Goal: Navigation & Orientation: Understand site structure

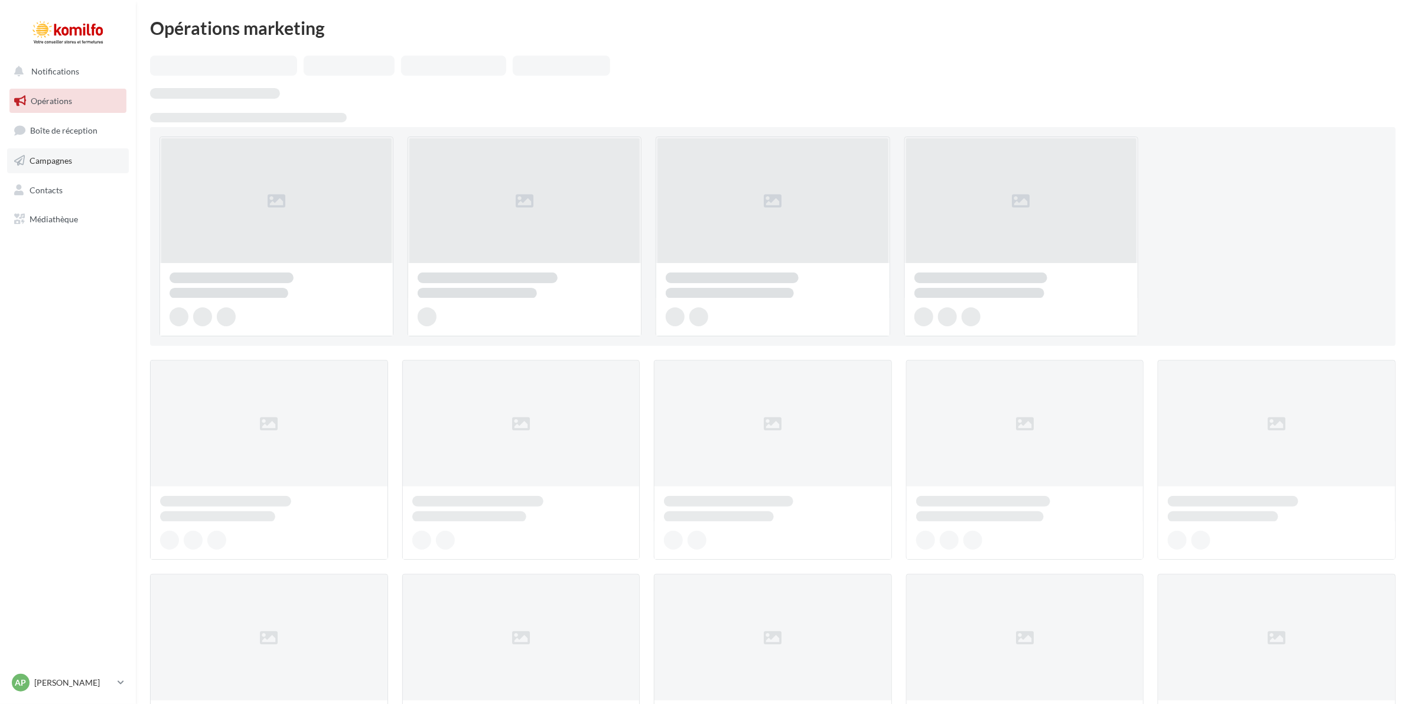
click at [71, 157] on span "Campagnes" at bounding box center [51, 160] width 43 height 10
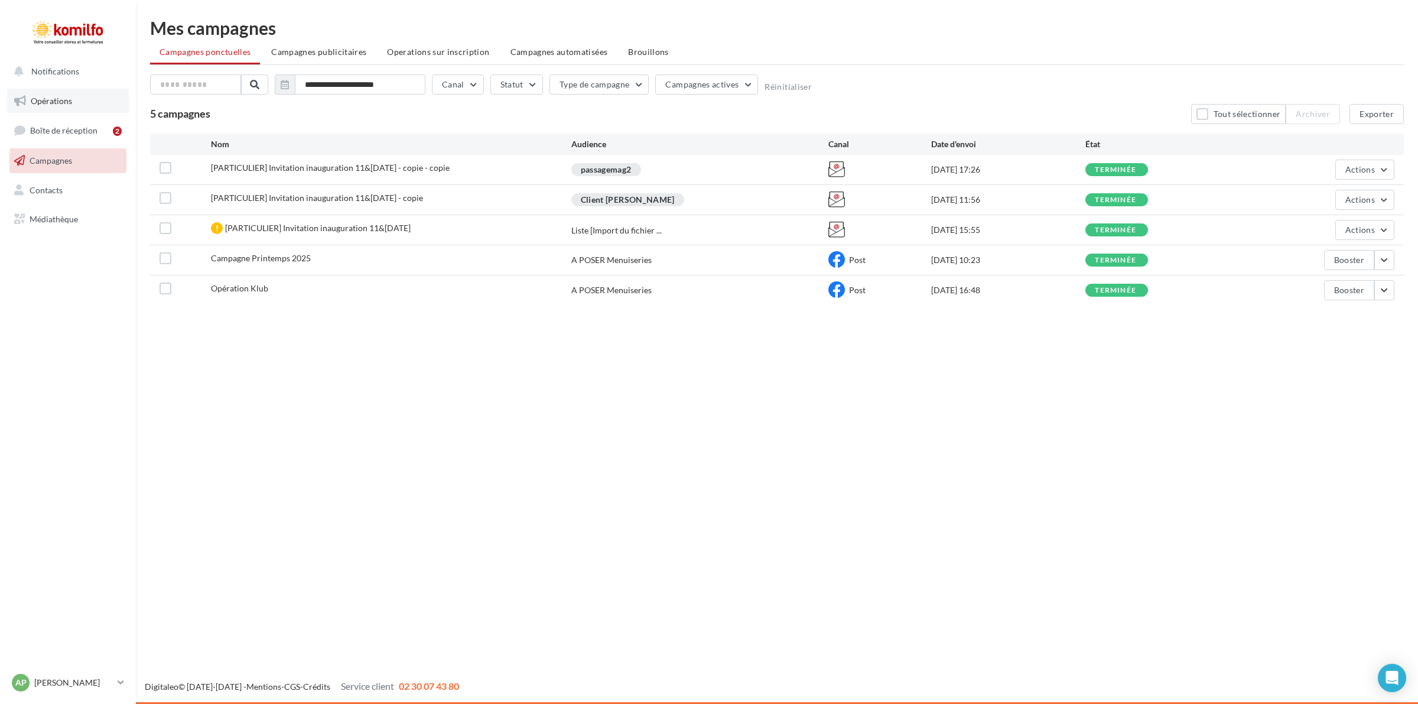
click at [55, 100] on span "Opérations" at bounding box center [51, 101] width 41 height 10
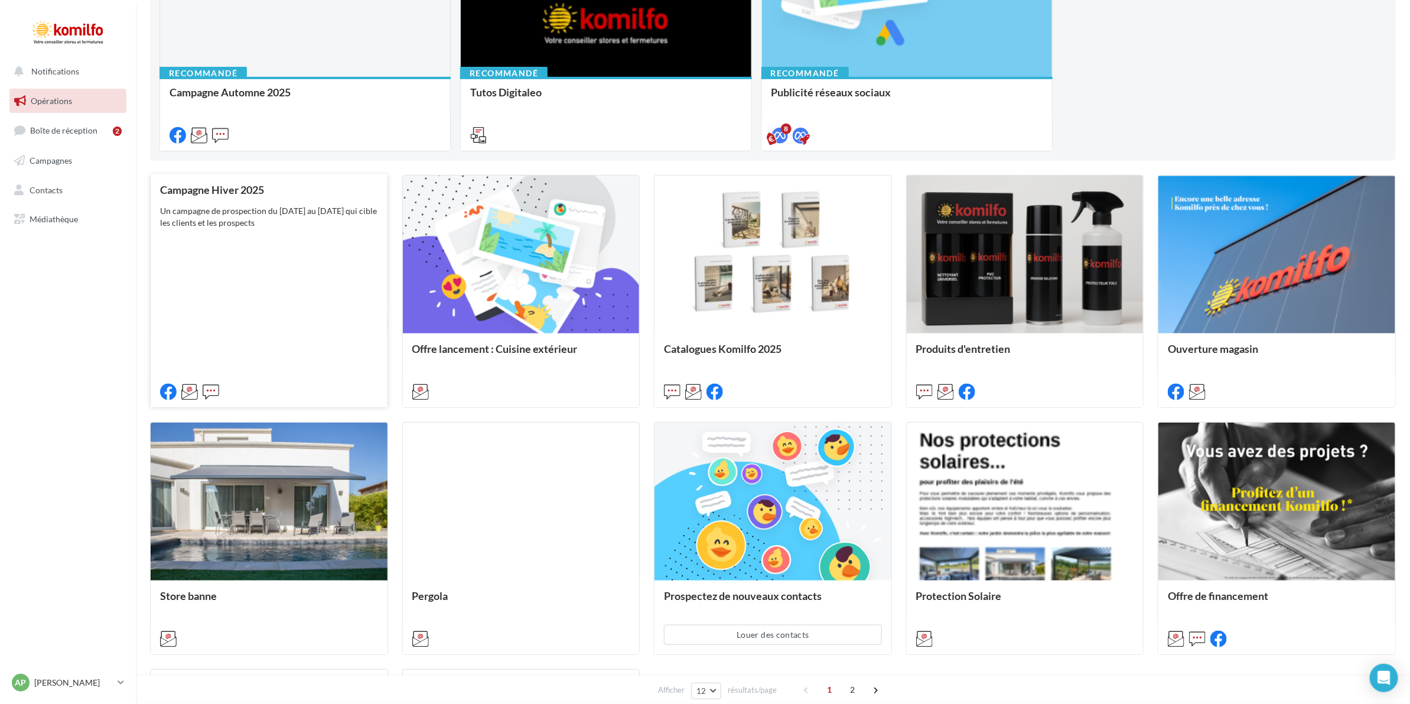
scroll to position [548, 0]
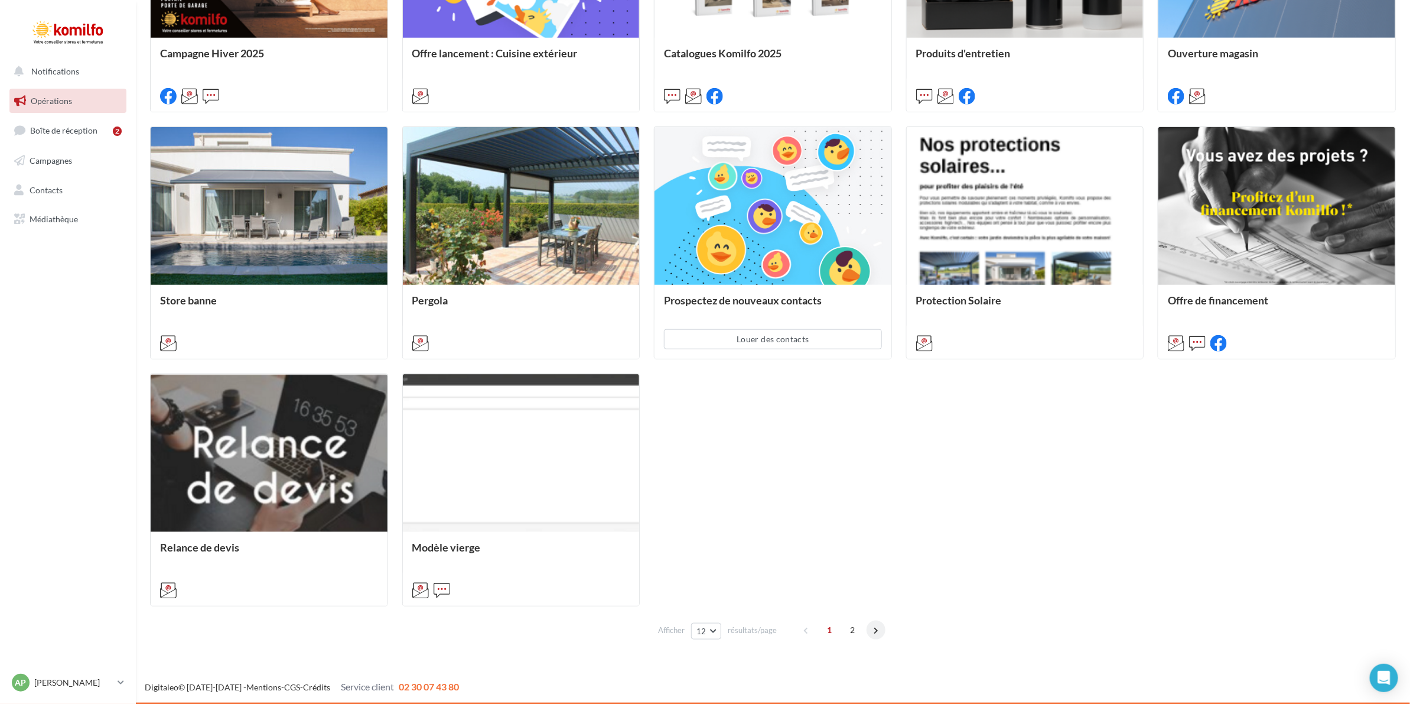
click at [875, 630] on span at bounding box center [876, 629] width 19 height 19
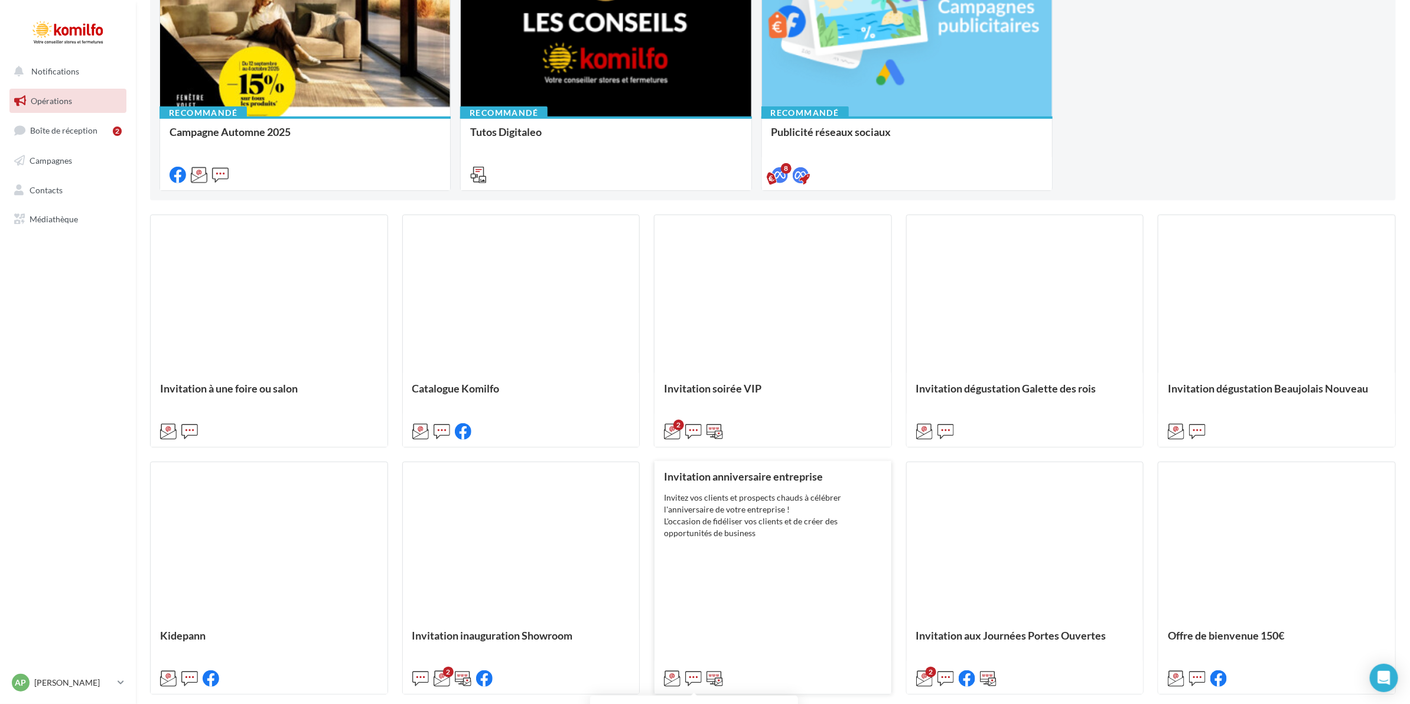
scroll to position [302, 0]
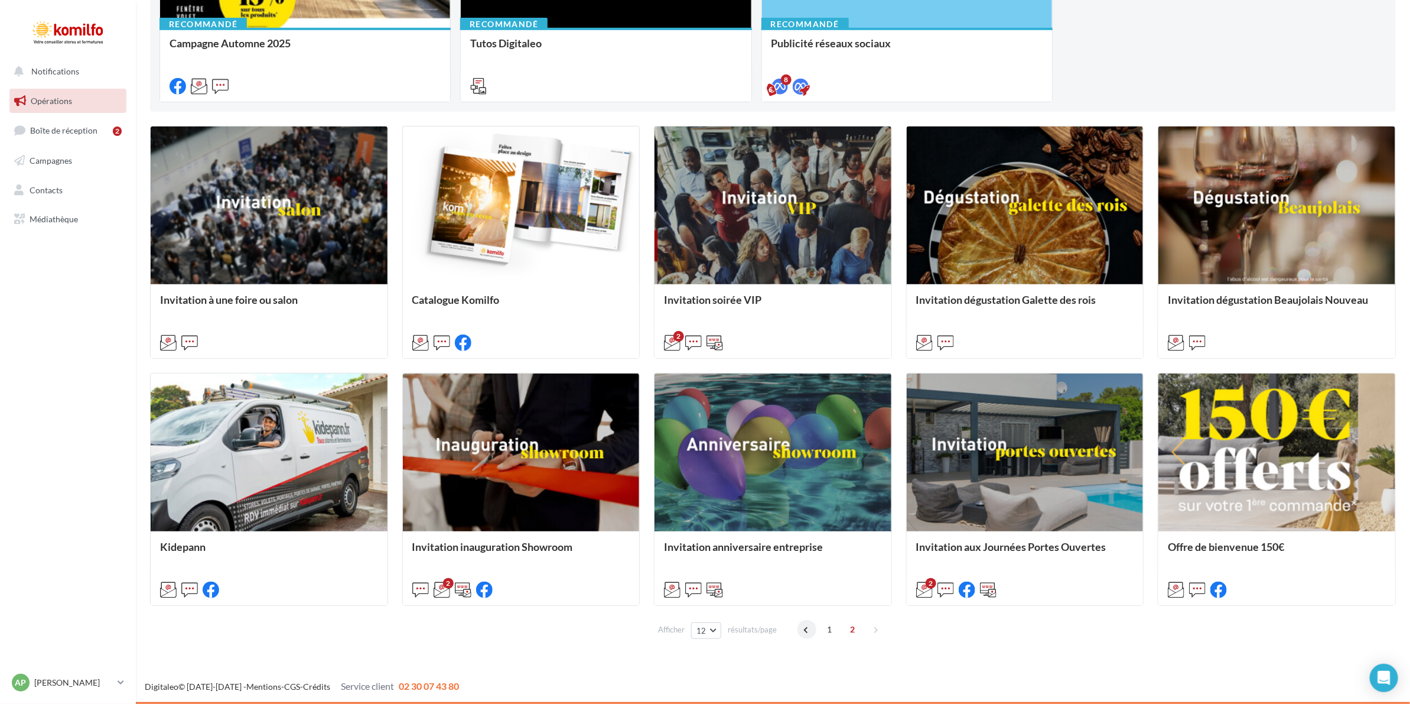
click at [806, 626] on span at bounding box center [806, 629] width 19 height 19
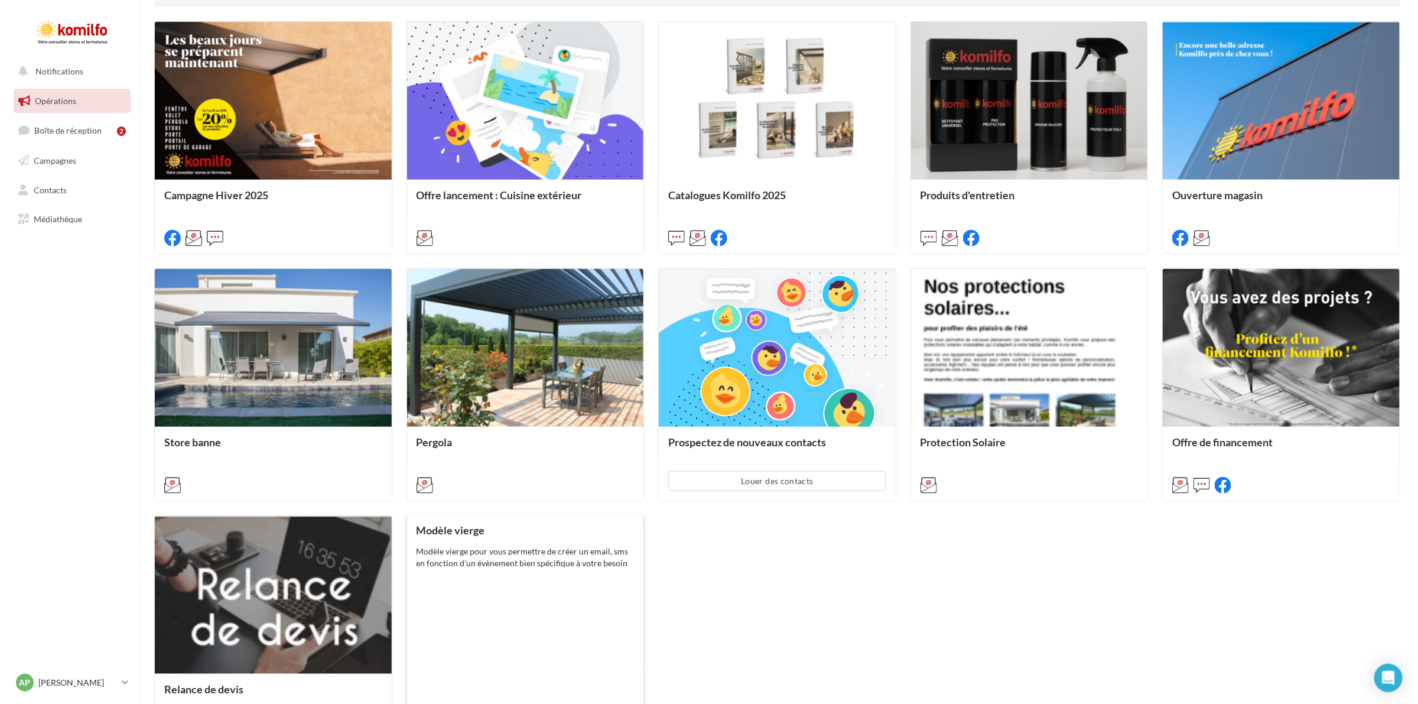
scroll to position [548, 0]
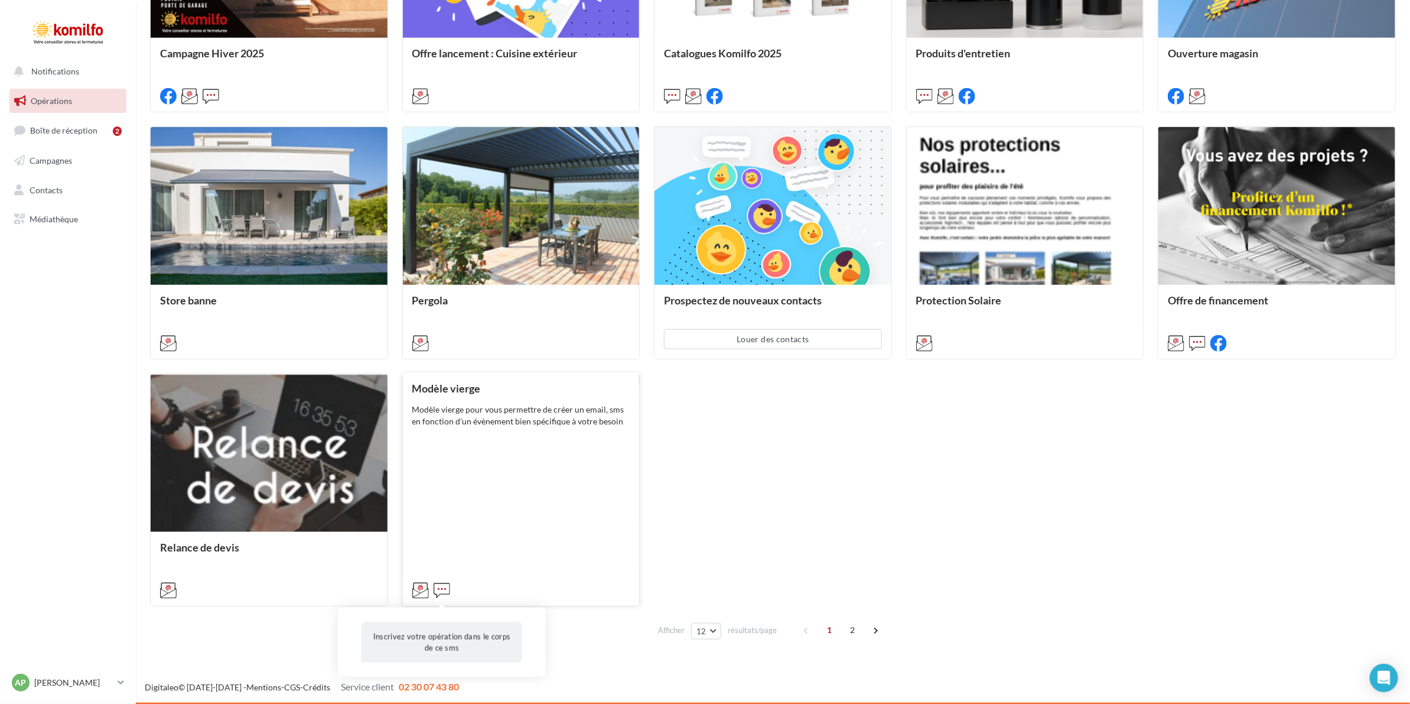
click at [439, 585] on icon at bounding box center [442, 590] width 17 height 17
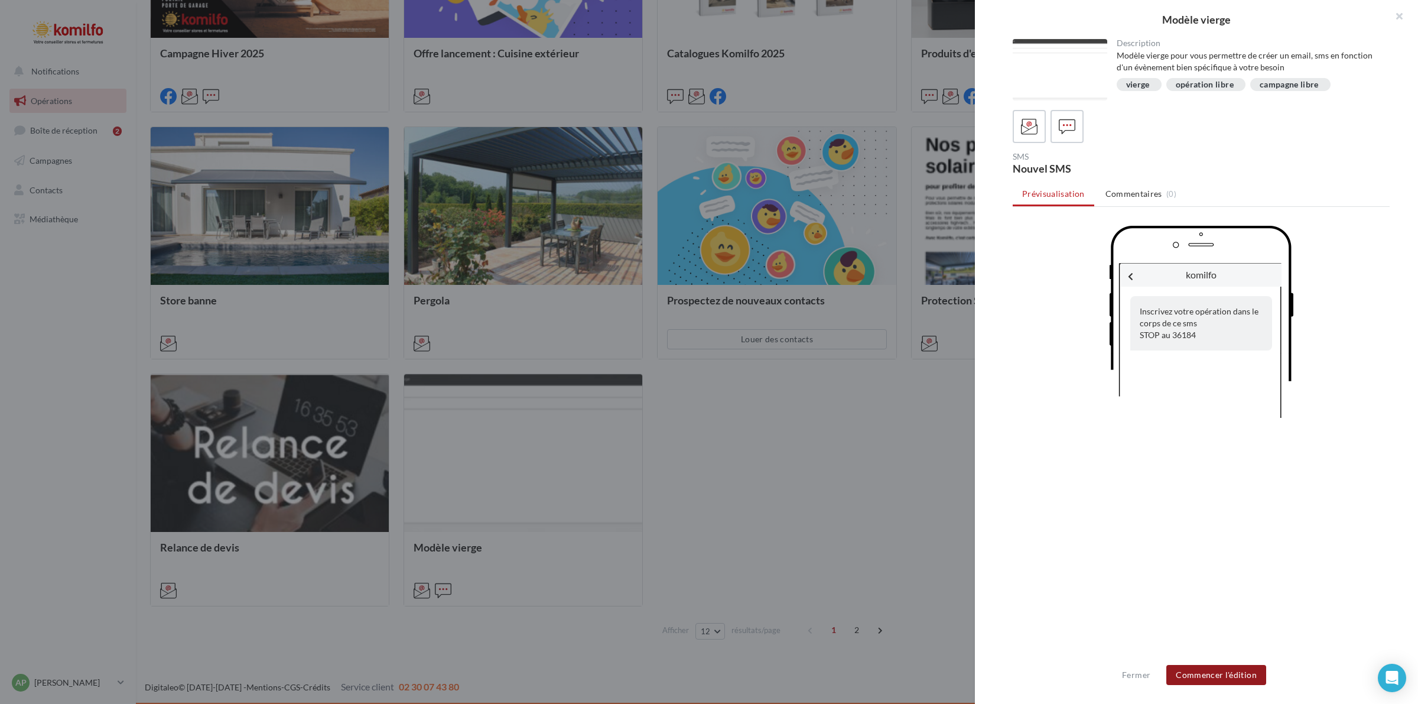
click at [1185, 681] on button "Commencer l'édition" at bounding box center [1216, 675] width 100 height 20
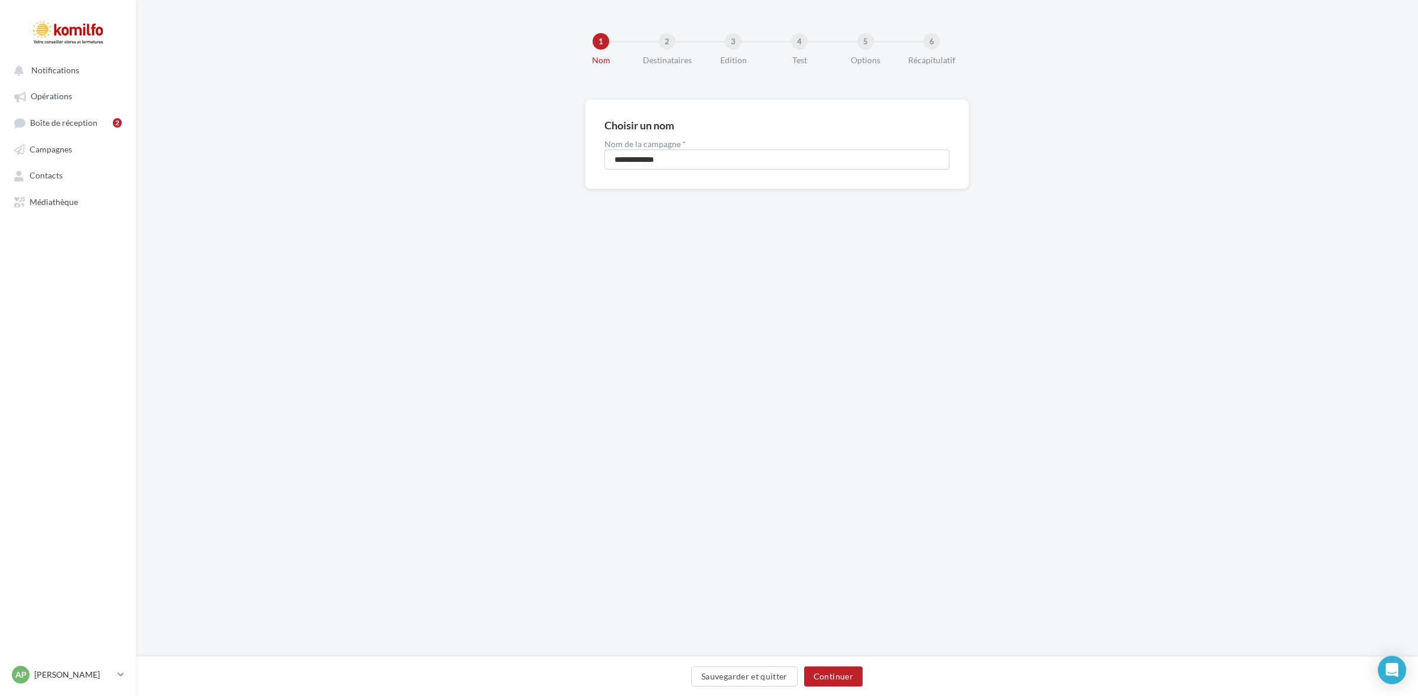
click at [657, 37] on div "1" at bounding box center [630, 41] width 76 height 17
click at [48, 68] on span "Notifications" at bounding box center [55, 70] width 48 height 10
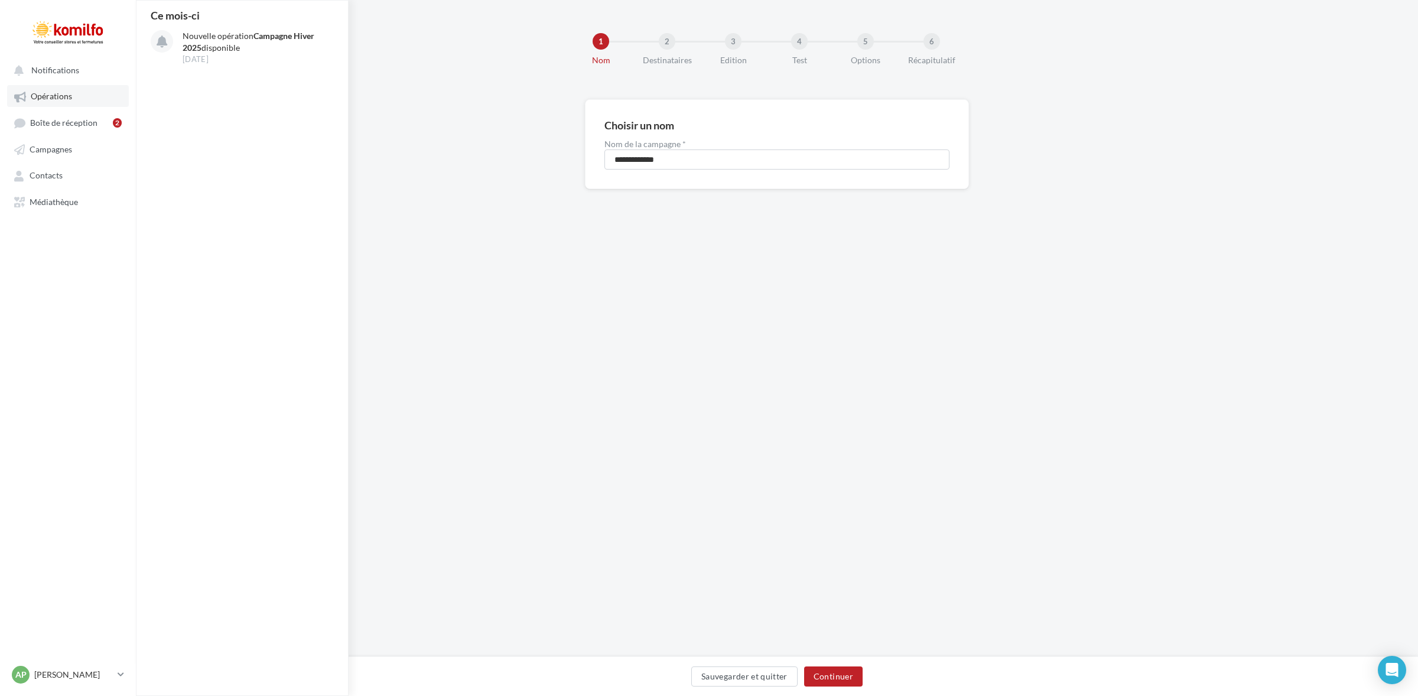
click at [49, 96] on span "Opérations" at bounding box center [51, 97] width 41 height 10
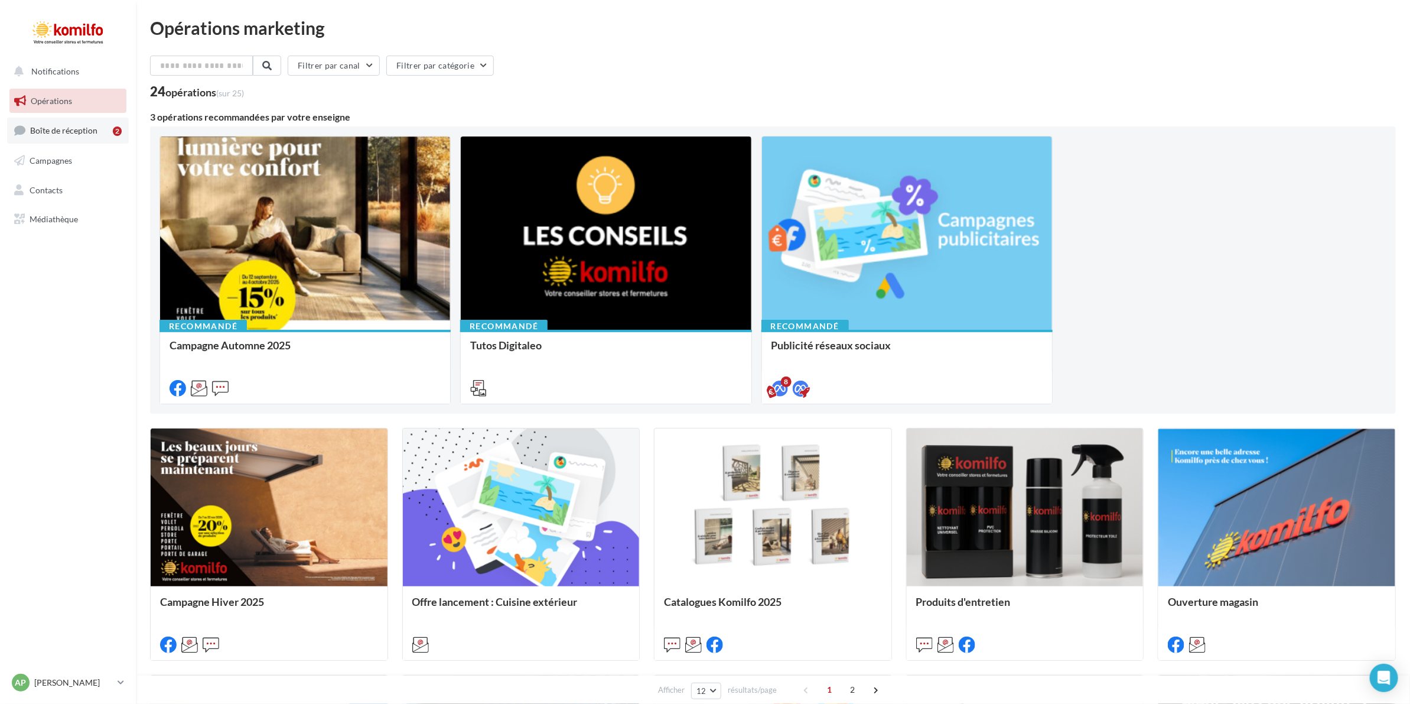
click at [49, 118] on link "Boîte de réception 2" at bounding box center [68, 130] width 122 height 25
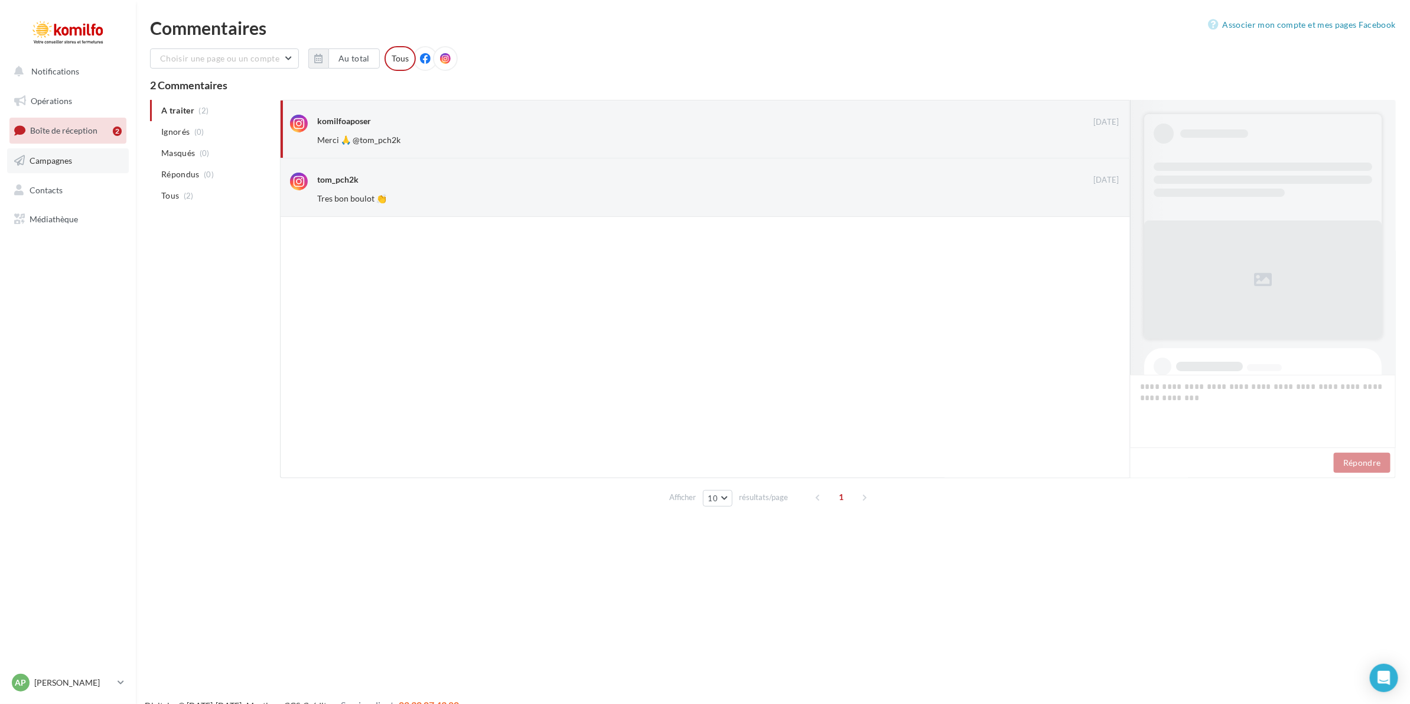
click at [57, 169] on link "Campagnes" at bounding box center [68, 160] width 122 height 25
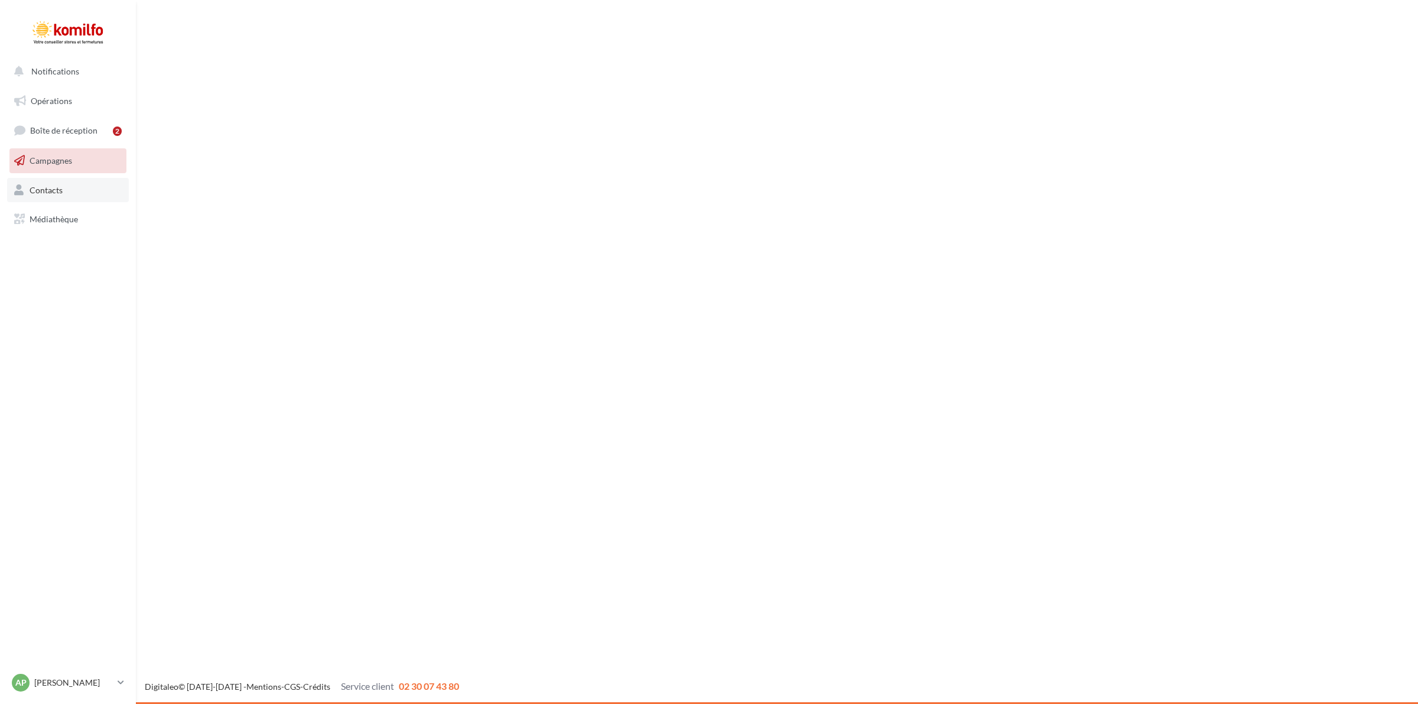
click at [57, 198] on link "Contacts" at bounding box center [68, 190] width 122 height 25
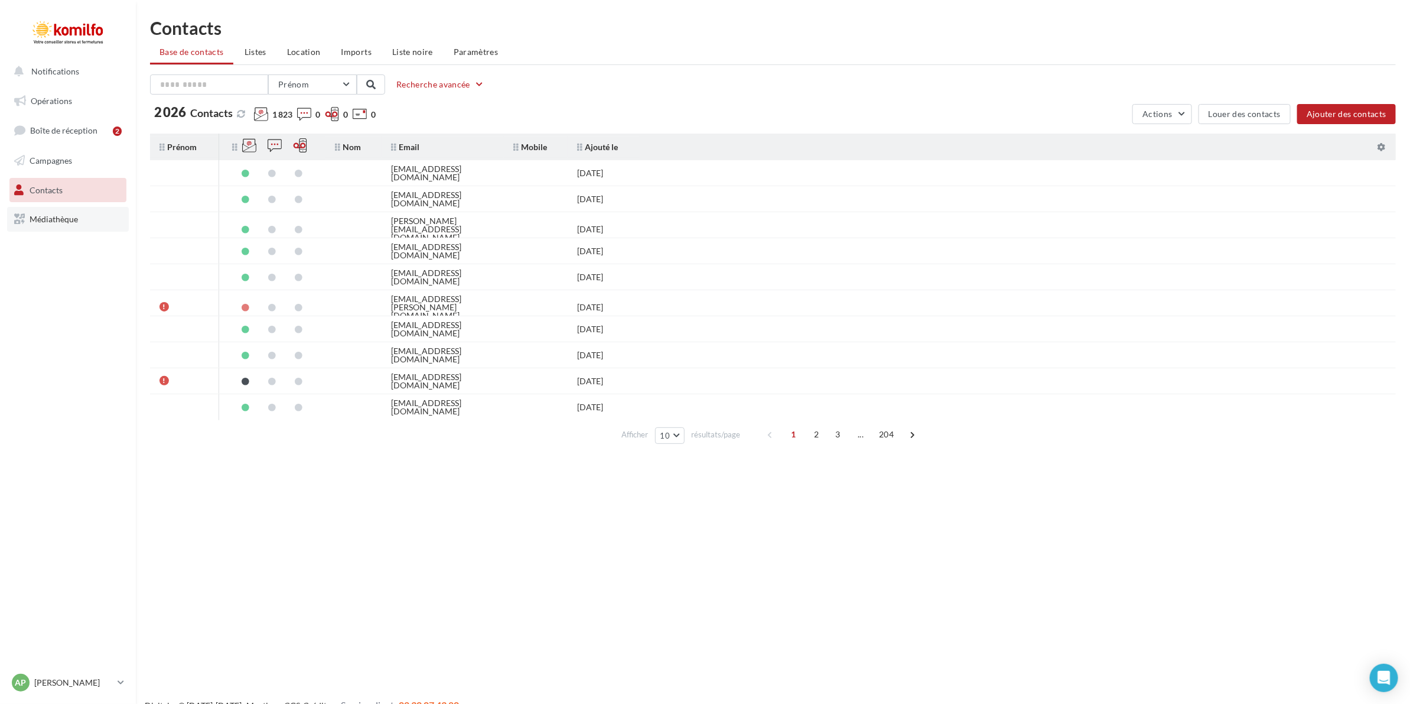
click at [37, 223] on span "Médiathèque" at bounding box center [54, 219] width 48 height 10
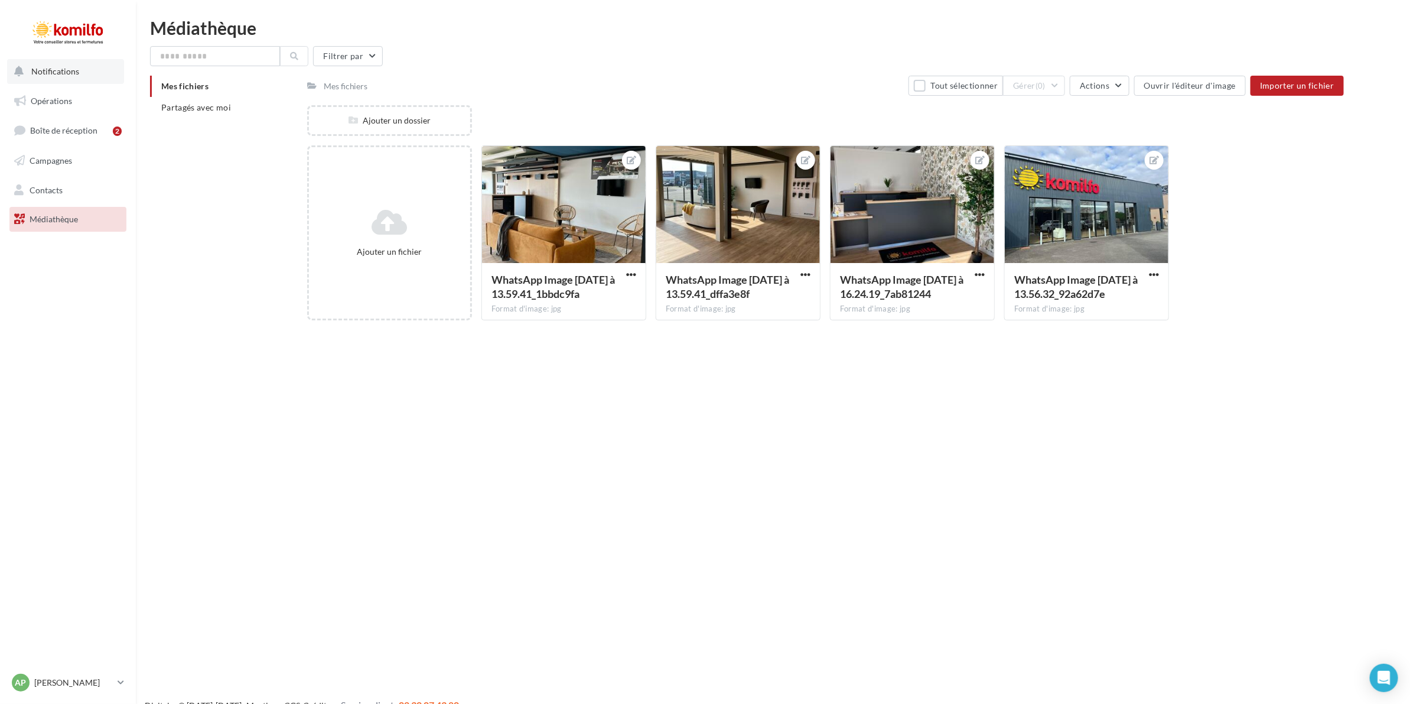
click at [38, 73] on span "Notifications" at bounding box center [55, 71] width 48 height 10
click at [66, 71] on span "Notifications" at bounding box center [55, 71] width 48 height 10
